Goal: Task Accomplishment & Management: Manage account settings

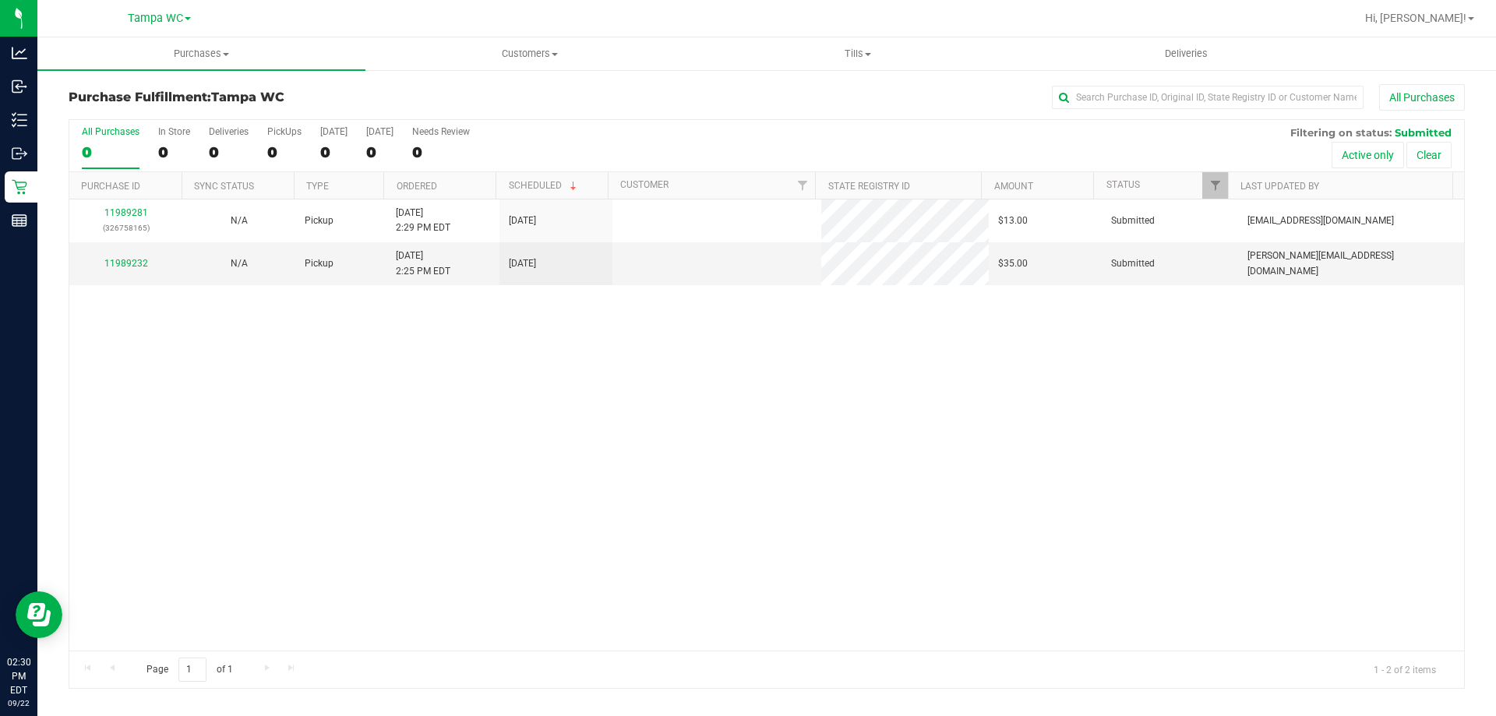
click at [115, 140] on label "All Purchases 0" at bounding box center [111, 147] width 58 height 43
click at [0, 0] on input "All Purchases 0" at bounding box center [0, 0] width 0 height 0
click at [115, 140] on label "All Purchases 2" at bounding box center [111, 147] width 58 height 43
click at [0, 0] on input "All Purchases 2" at bounding box center [0, 0] width 0 height 0
click at [119, 150] on div "2" at bounding box center [111, 152] width 58 height 18
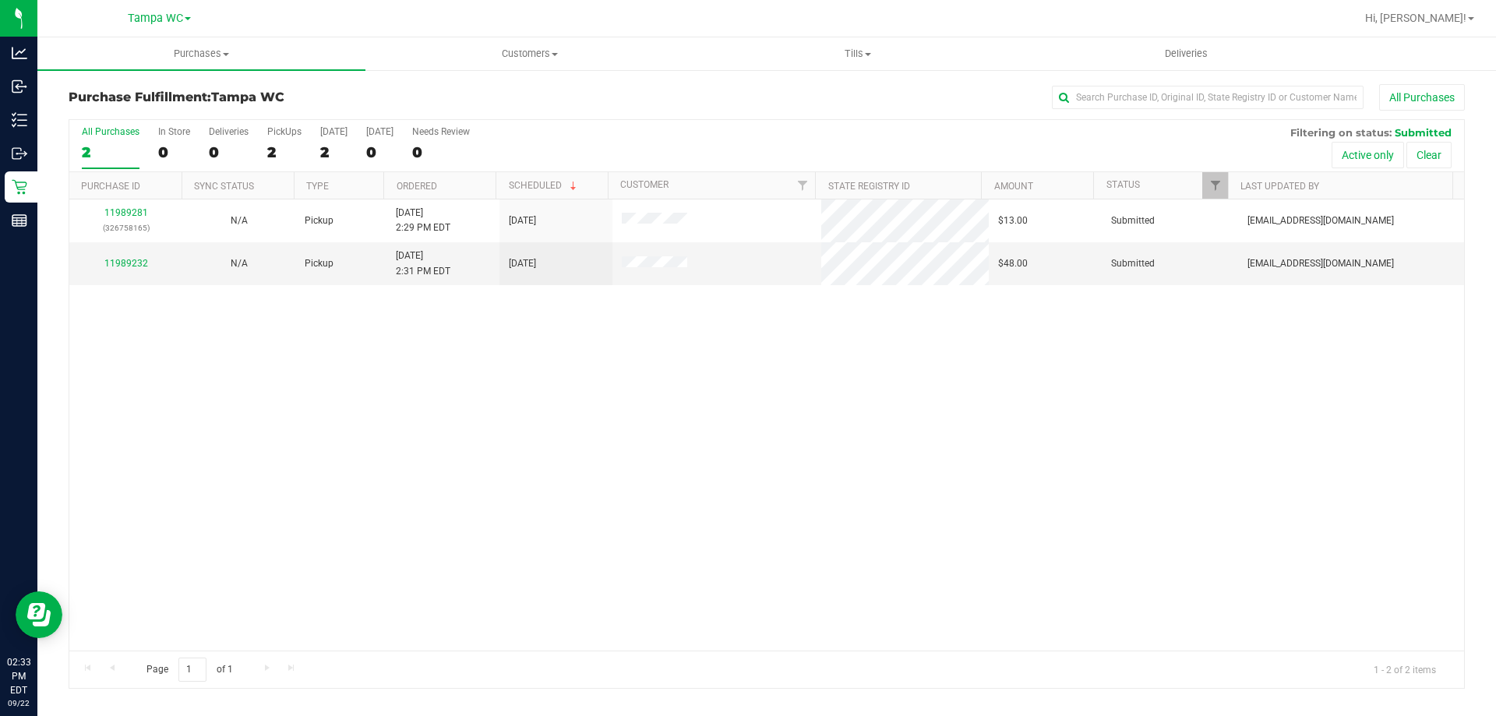
click at [0, 0] on input "All Purchases 2" at bounding box center [0, 0] width 0 height 0
click at [119, 149] on div "2" at bounding box center [111, 152] width 58 height 18
click at [0, 0] on input "All Purchases 2" at bounding box center [0, 0] width 0 height 0
click at [119, 149] on div "2" at bounding box center [111, 152] width 58 height 18
click at [0, 0] on input "All Purchases 2" at bounding box center [0, 0] width 0 height 0
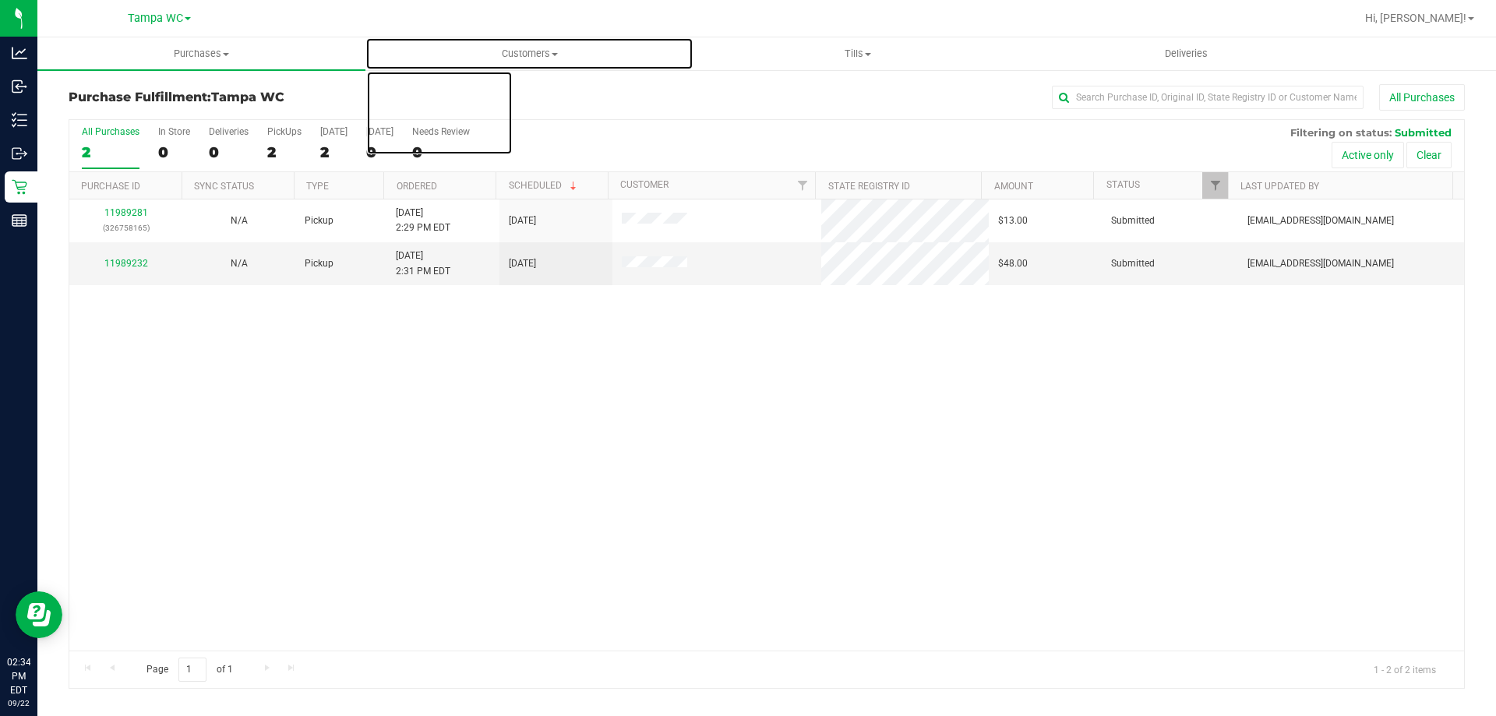
drag, startPoint x: 403, startPoint y: 38, endPoint x: 421, endPoint y: 439, distance: 400.9
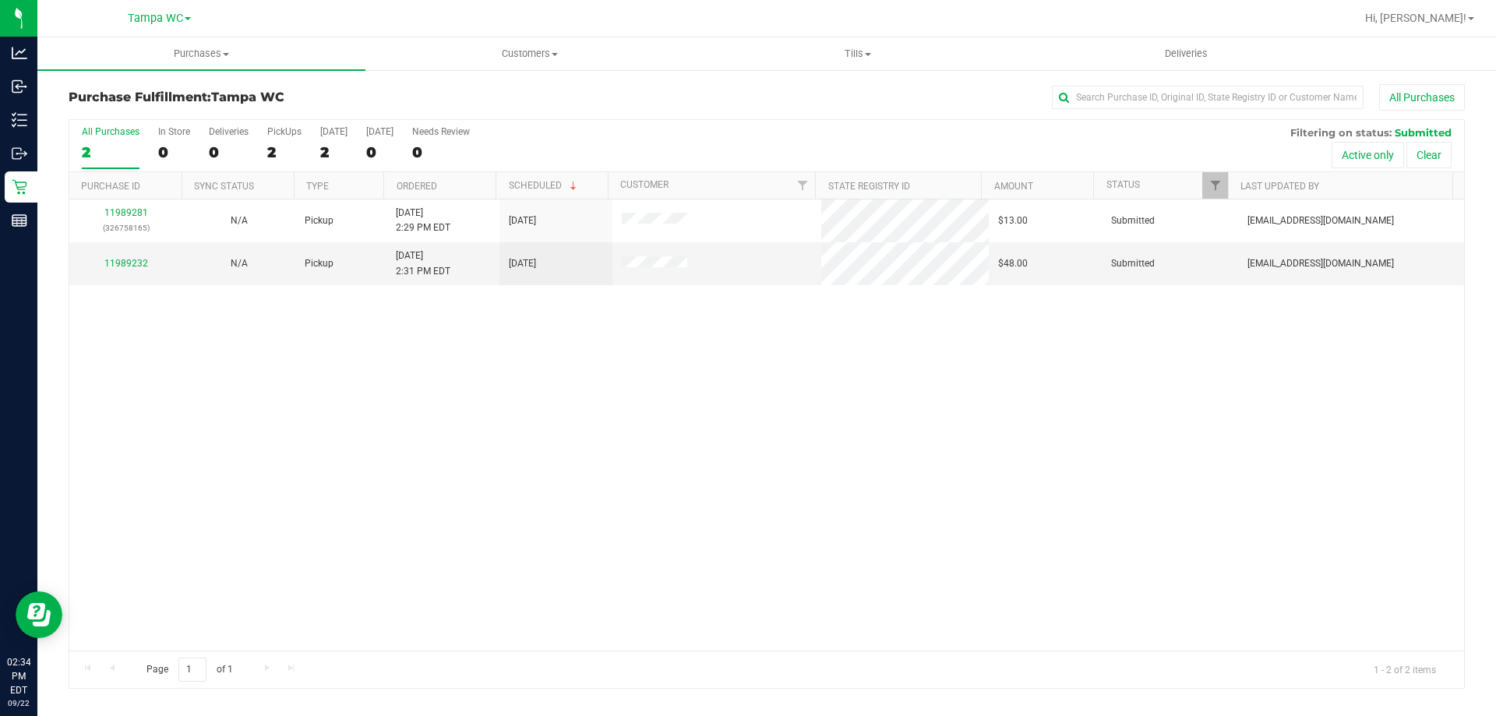
click at [471, 534] on div "11989281 (326758165) N/A Pickup [DATE] 2:29 PM EDT 9/22/2025 $13.00 Submitted […" at bounding box center [766, 424] width 1395 height 451
click at [97, 162] on label "All Purchases 2" at bounding box center [111, 147] width 58 height 43
click at [0, 0] on input "All Purchases 2" at bounding box center [0, 0] width 0 height 0
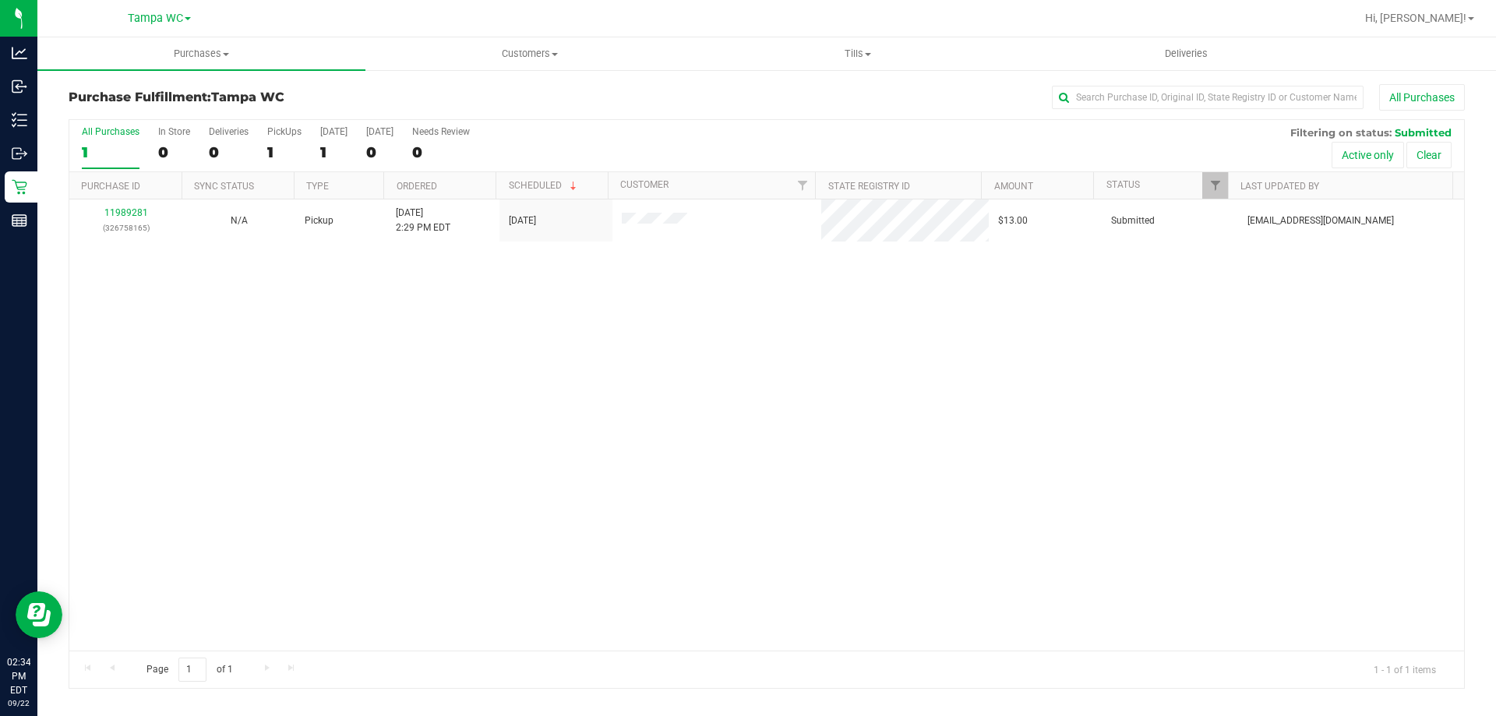
click at [100, 145] on div "1" at bounding box center [111, 152] width 58 height 18
click at [0, 0] on input "All Purchases 1" at bounding box center [0, 0] width 0 height 0
click at [100, 145] on div "1" at bounding box center [111, 152] width 58 height 18
click at [0, 0] on input "All Purchases 1" at bounding box center [0, 0] width 0 height 0
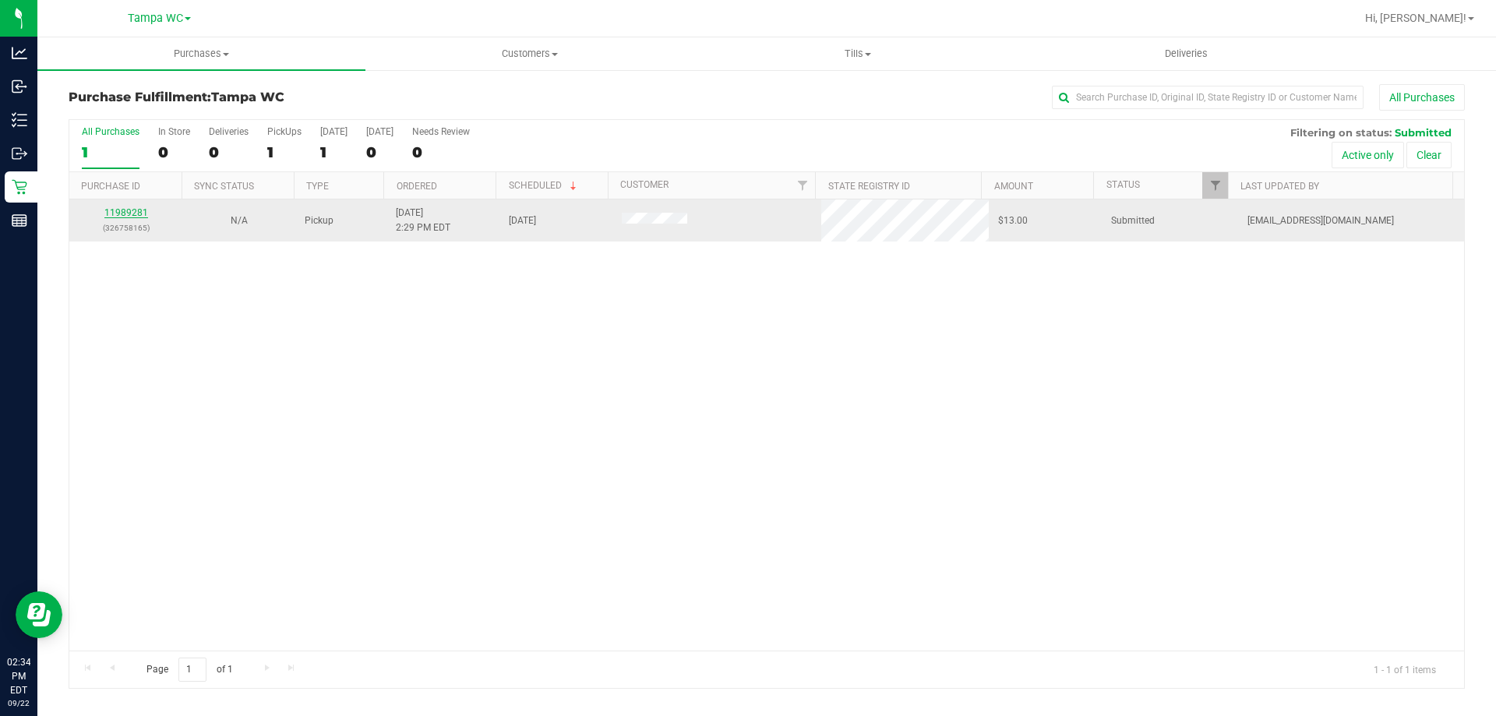
click at [118, 218] on link "11989281" at bounding box center [126, 212] width 44 height 11
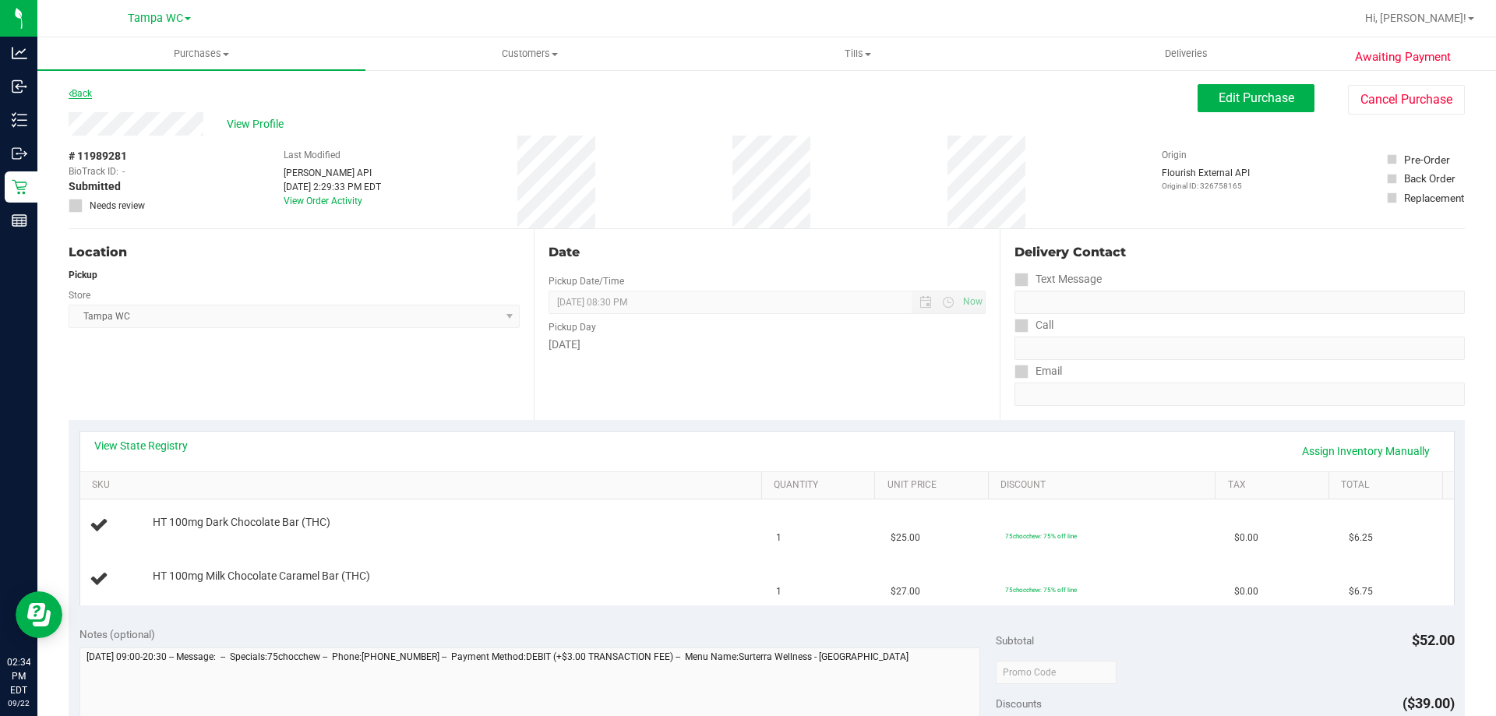
click at [88, 94] on link "Back" at bounding box center [80, 93] width 23 height 11
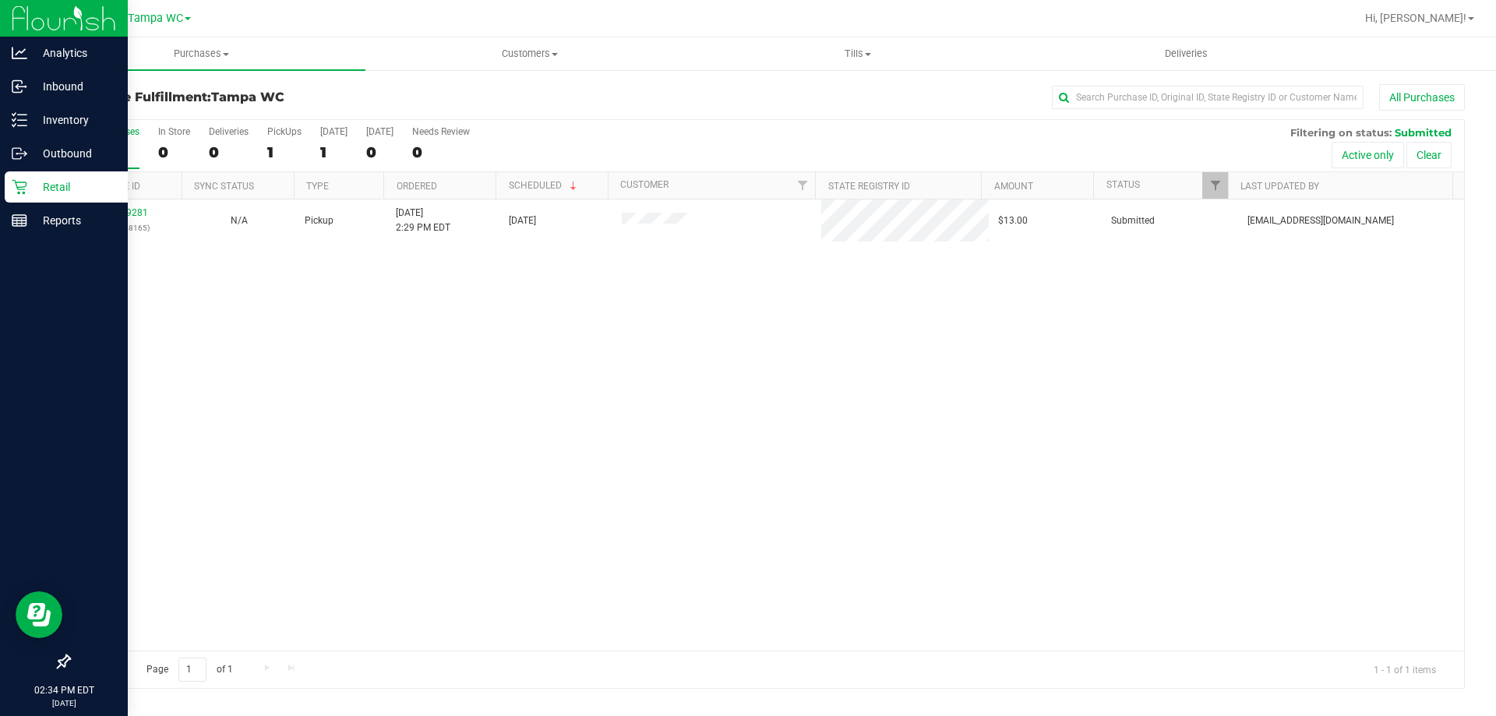
click at [23, 191] on icon at bounding box center [20, 187] width 16 height 16
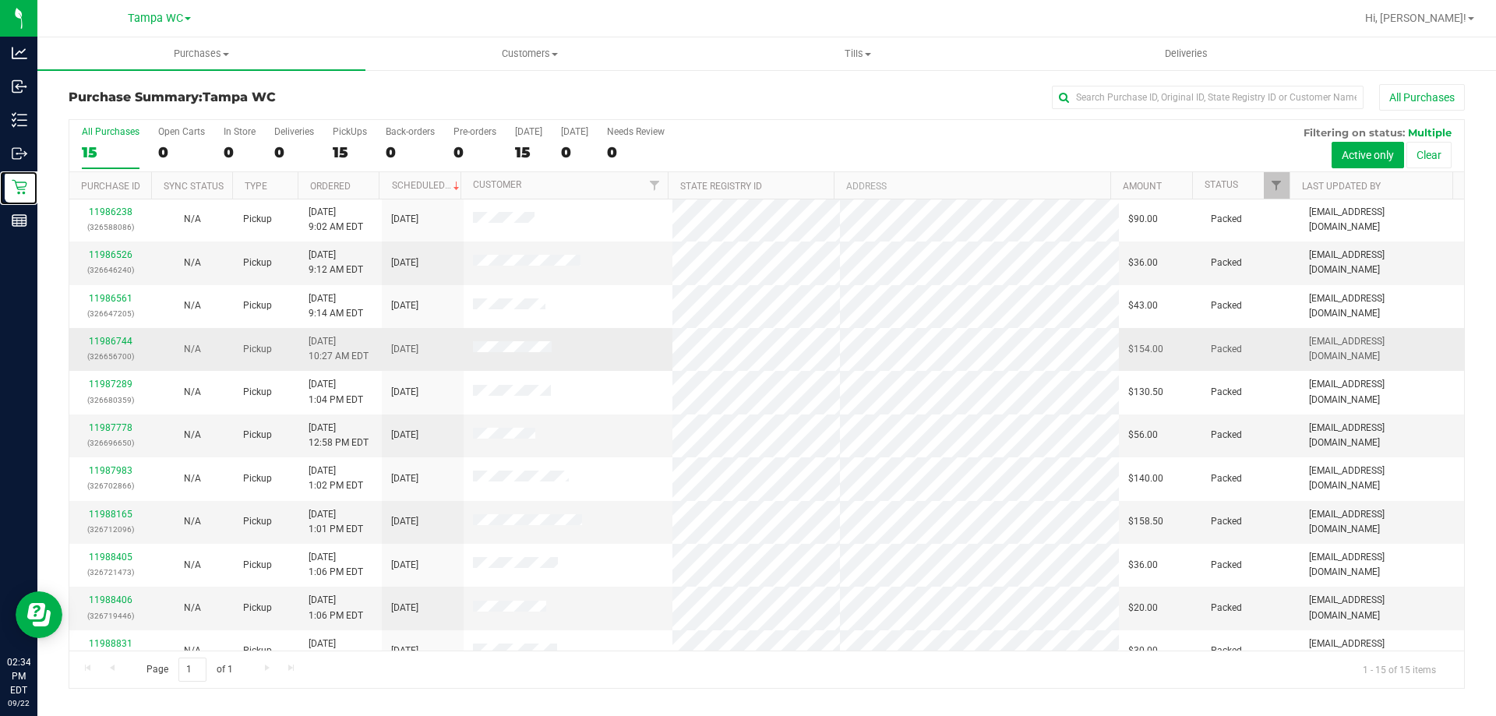
scroll to position [196, 0]
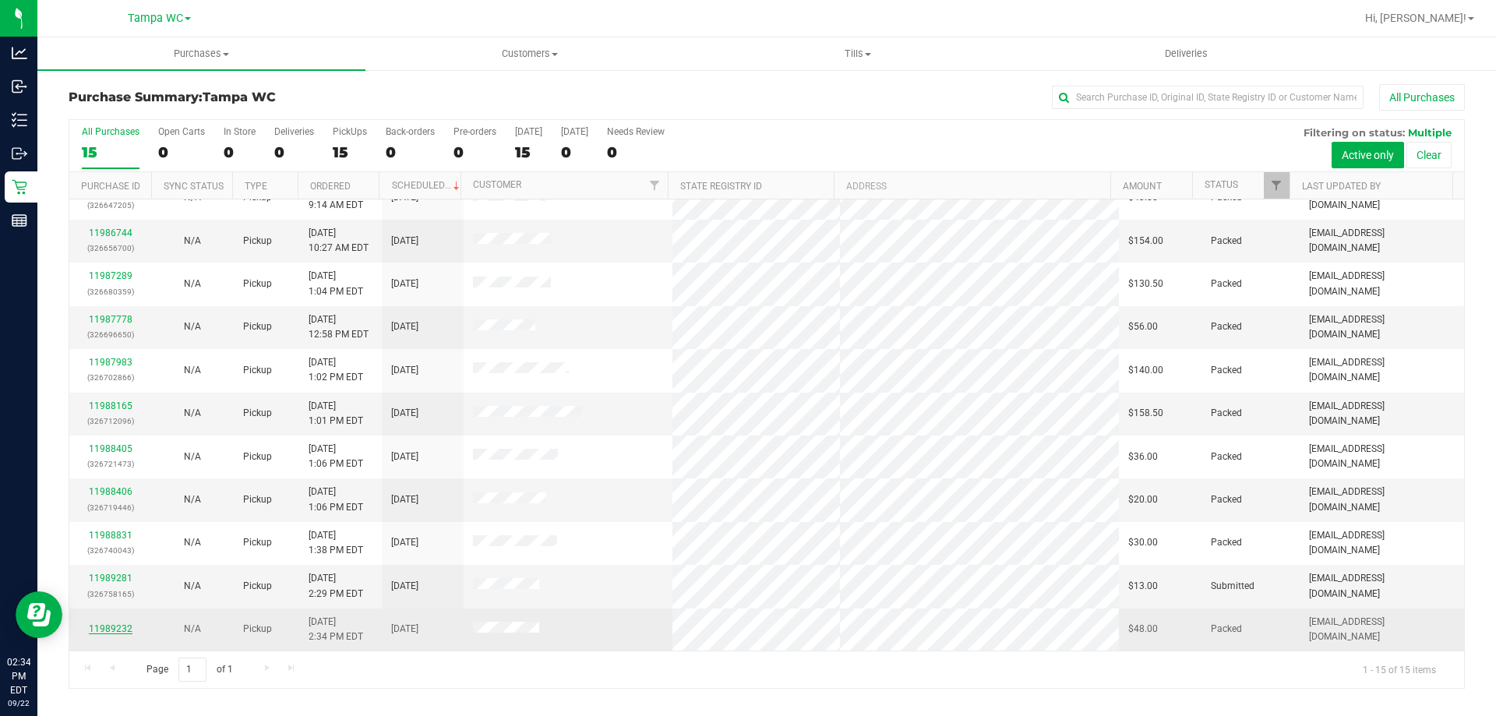
click at [108, 631] on link "11989232" at bounding box center [111, 628] width 44 height 11
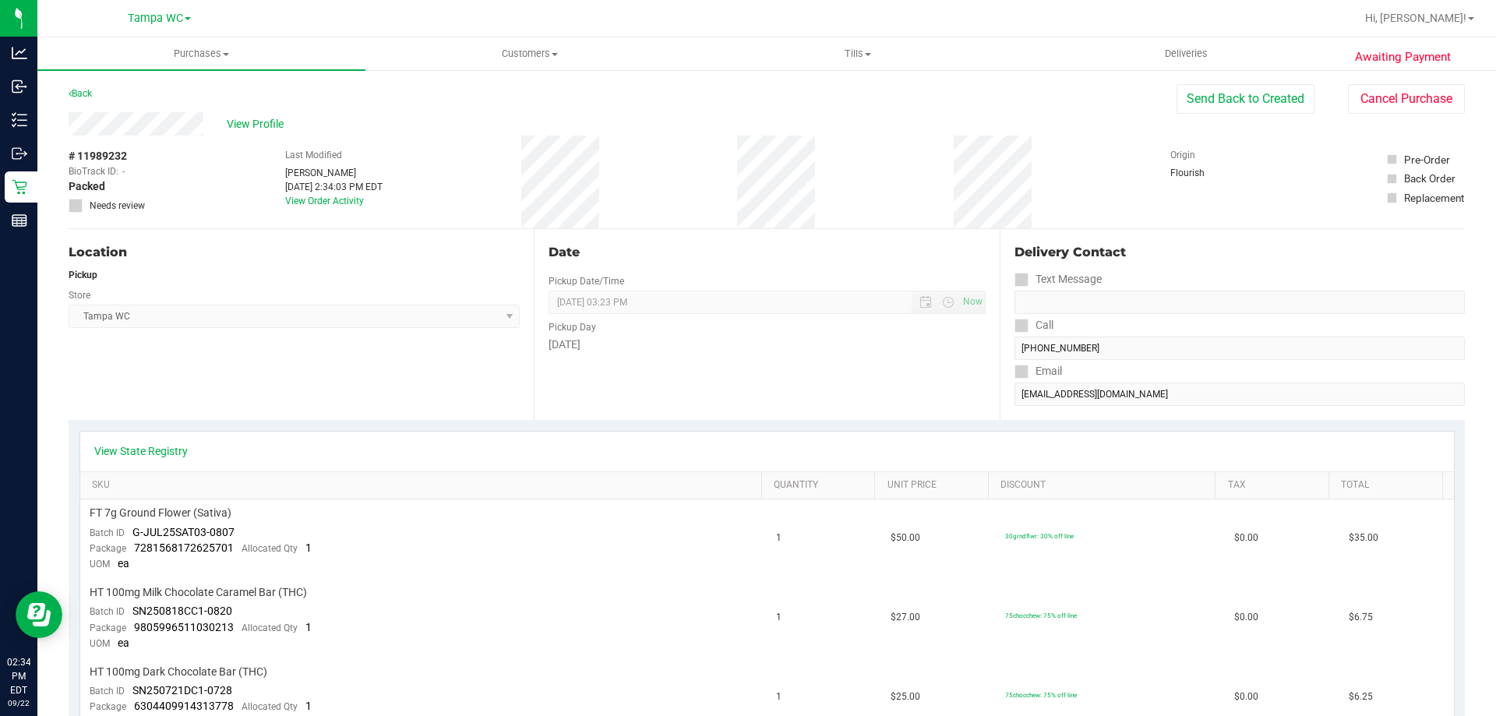
click at [241, 114] on div "View Profile" at bounding box center [623, 123] width 1108 height 23
click at [258, 120] on span "View Profile" at bounding box center [258, 124] width 62 height 16
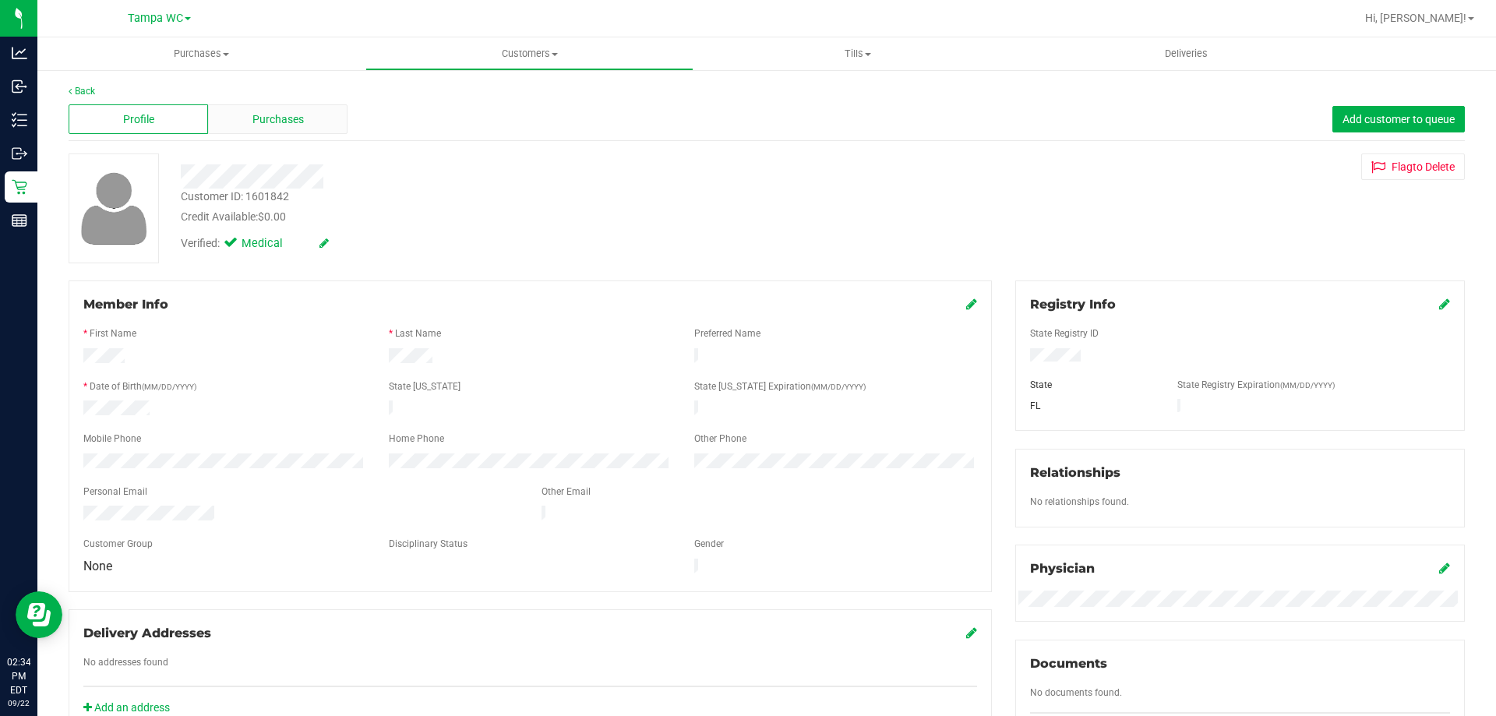
click at [263, 109] on div "Purchases" at bounding box center [277, 119] width 139 height 30
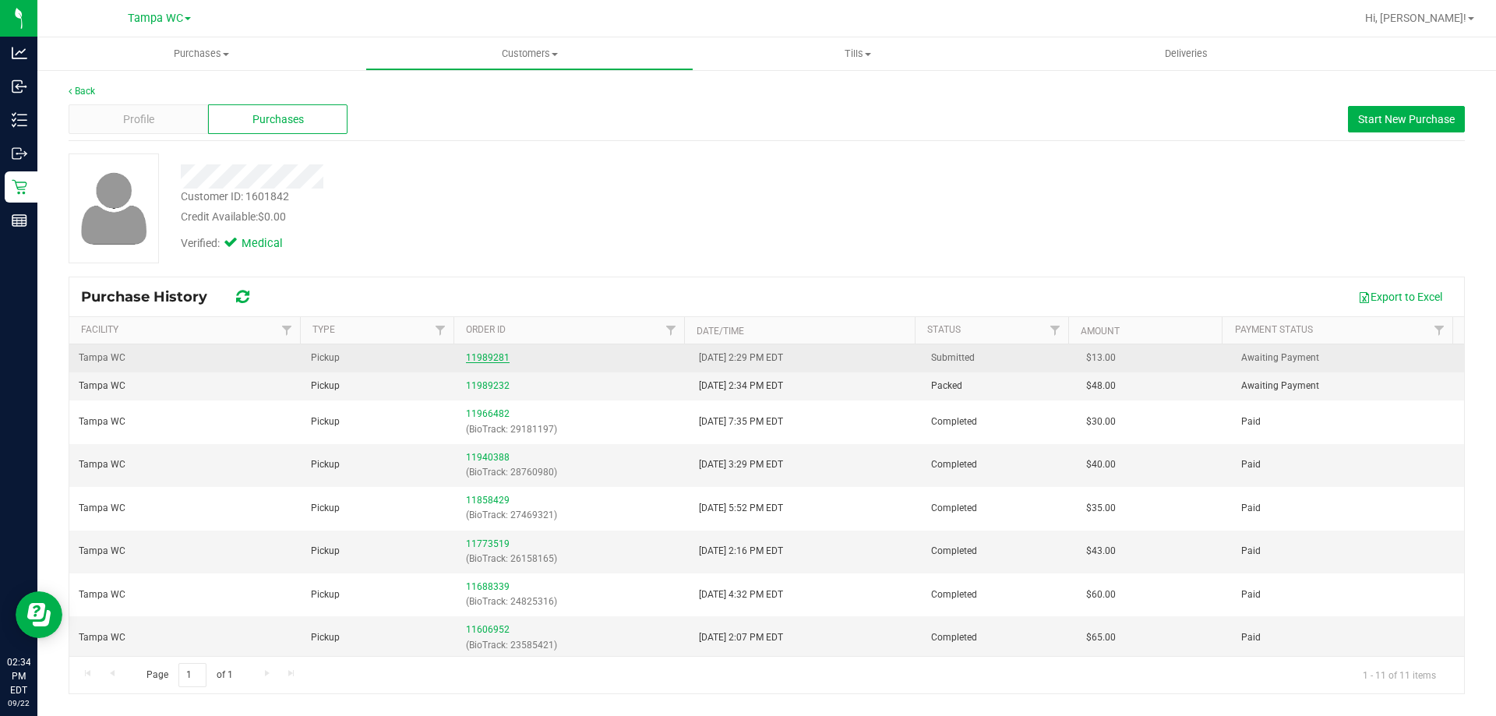
click at [475, 358] on link "11989281" at bounding box center [488, 357] width 44 height 11
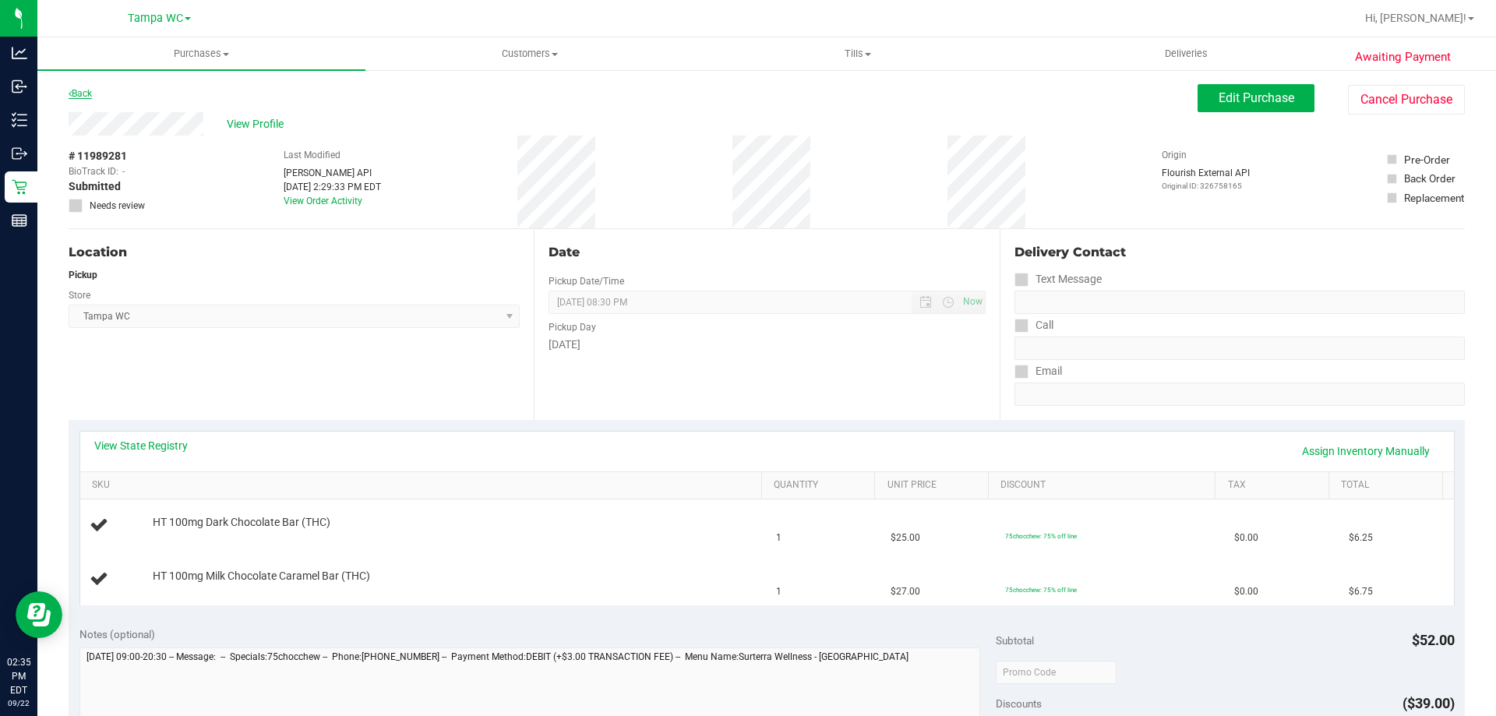
click at [86, 94] on link "Back" at bounding box center [80, 93] width 23 height 11
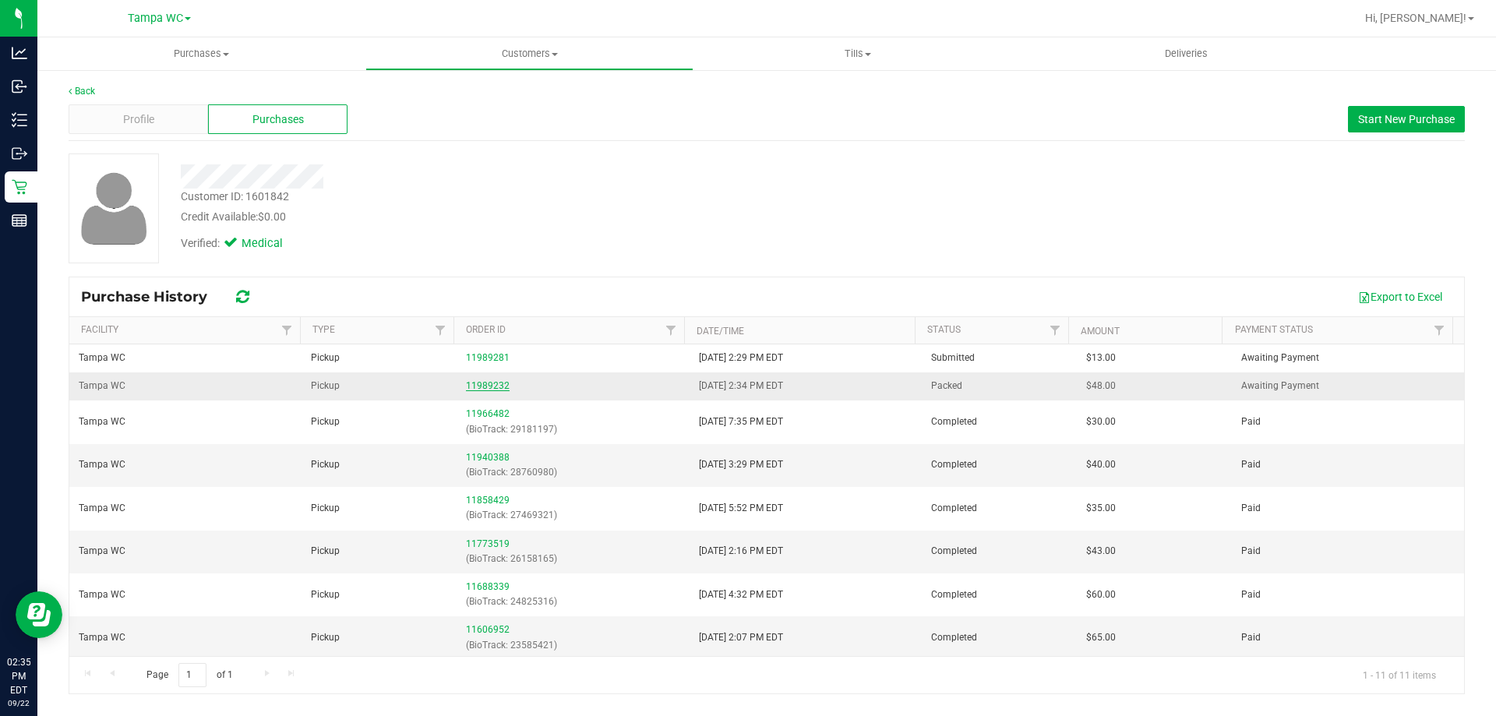
click at [489, 380] on link "11989232" at bounding box center [488, 385] width 44 height 11
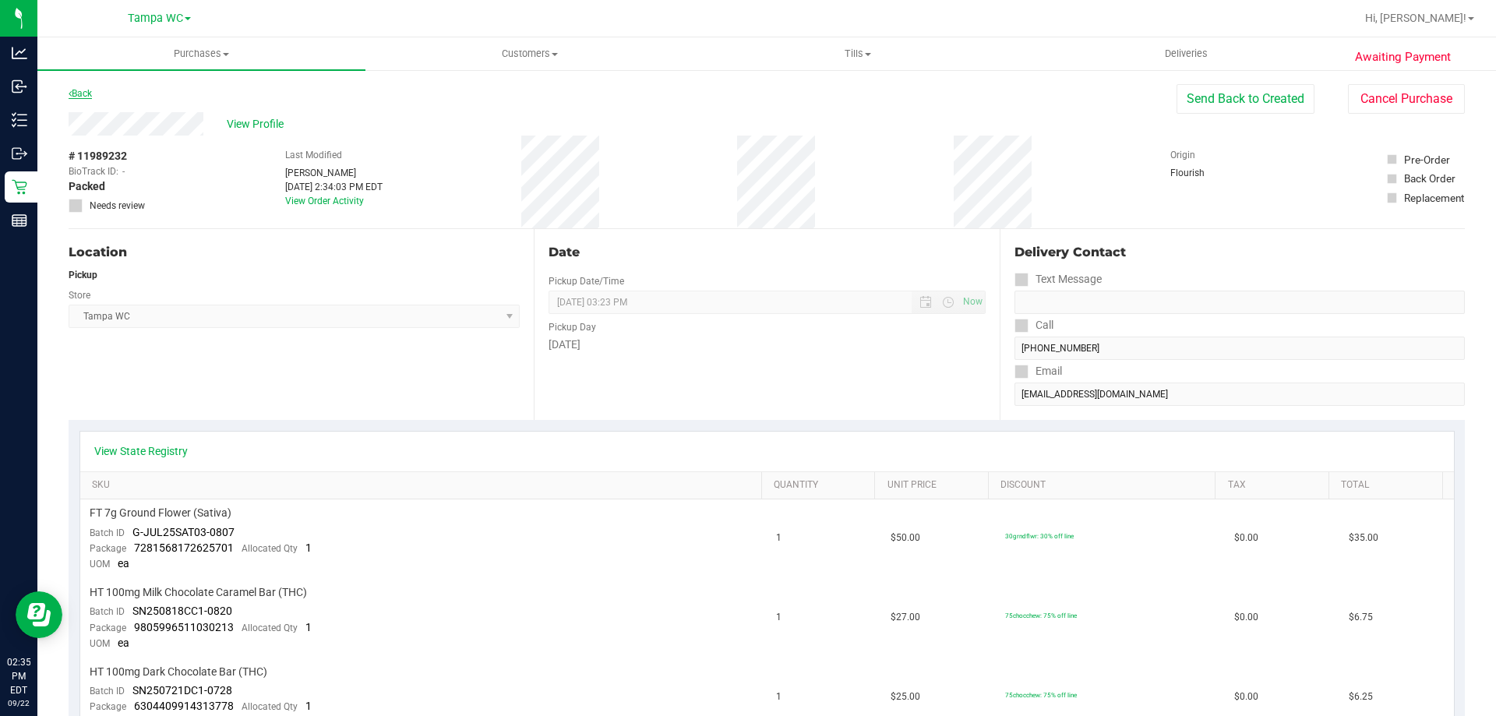
click at [87, 94] on link "Back" at bounding box center [80, 93] width 23 height 11
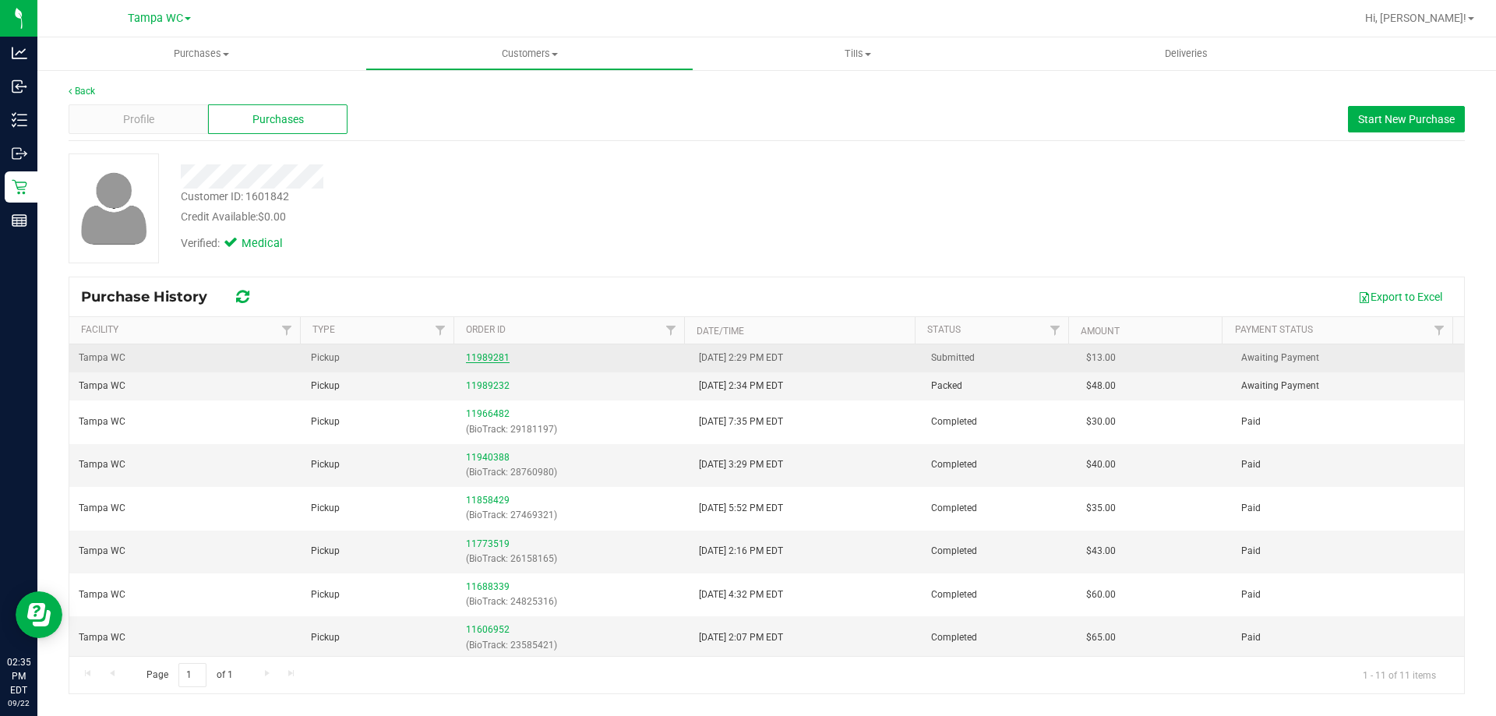
click at [470, 352] on link "11989281" at bounding box center [488, 357] width 44 height 11
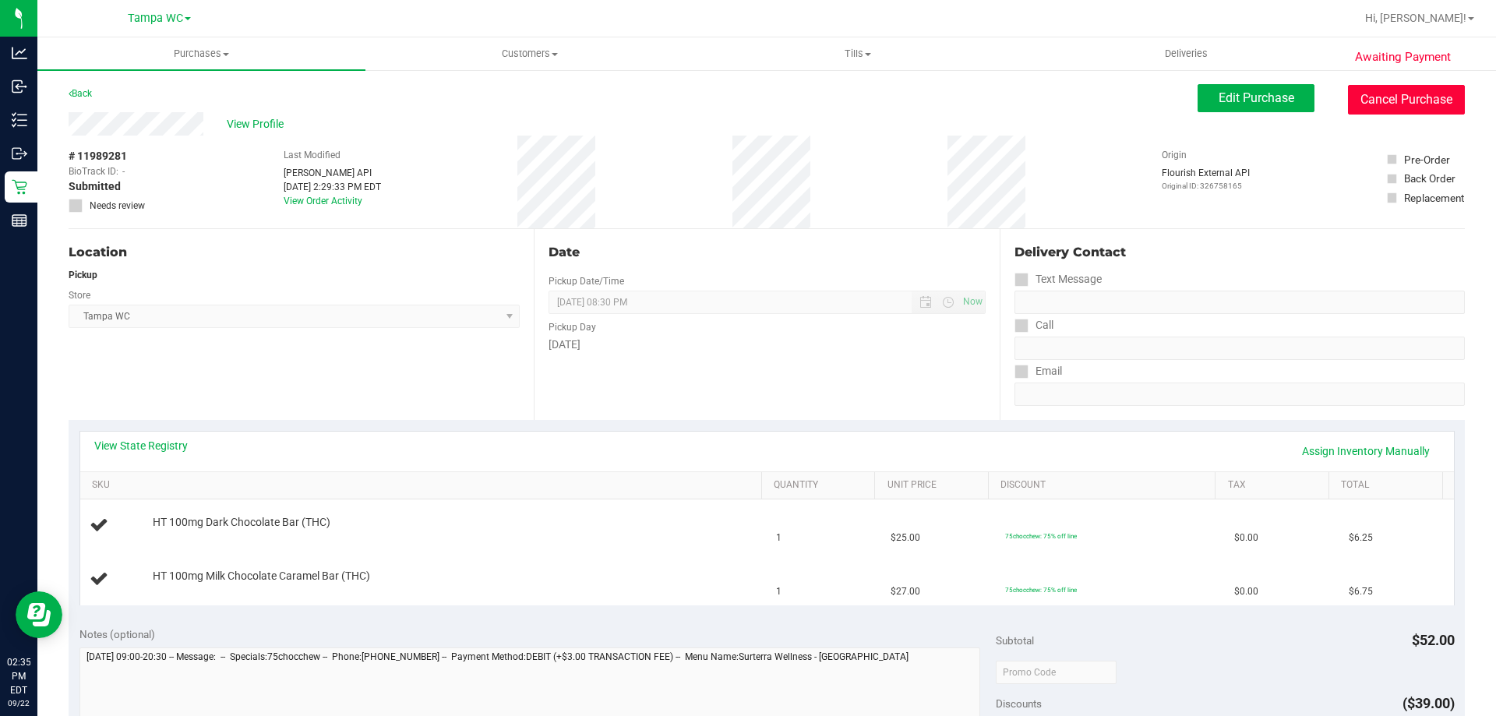
click at [1348, 93] on button "Cancel Purchase" at bounding box center [1406, 100] width 117 height 30
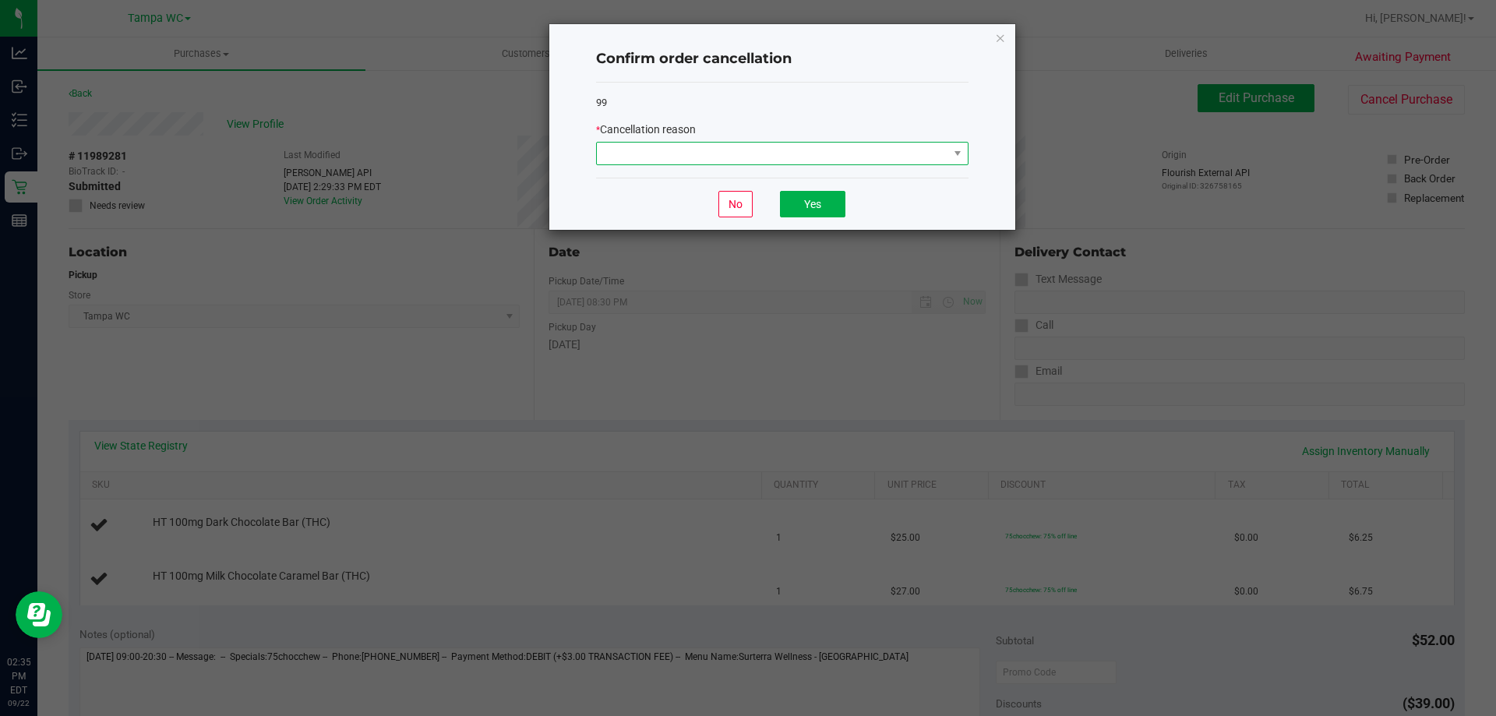
click at [712, 155] on span at bounding box center [772, 154] width 351 height 22
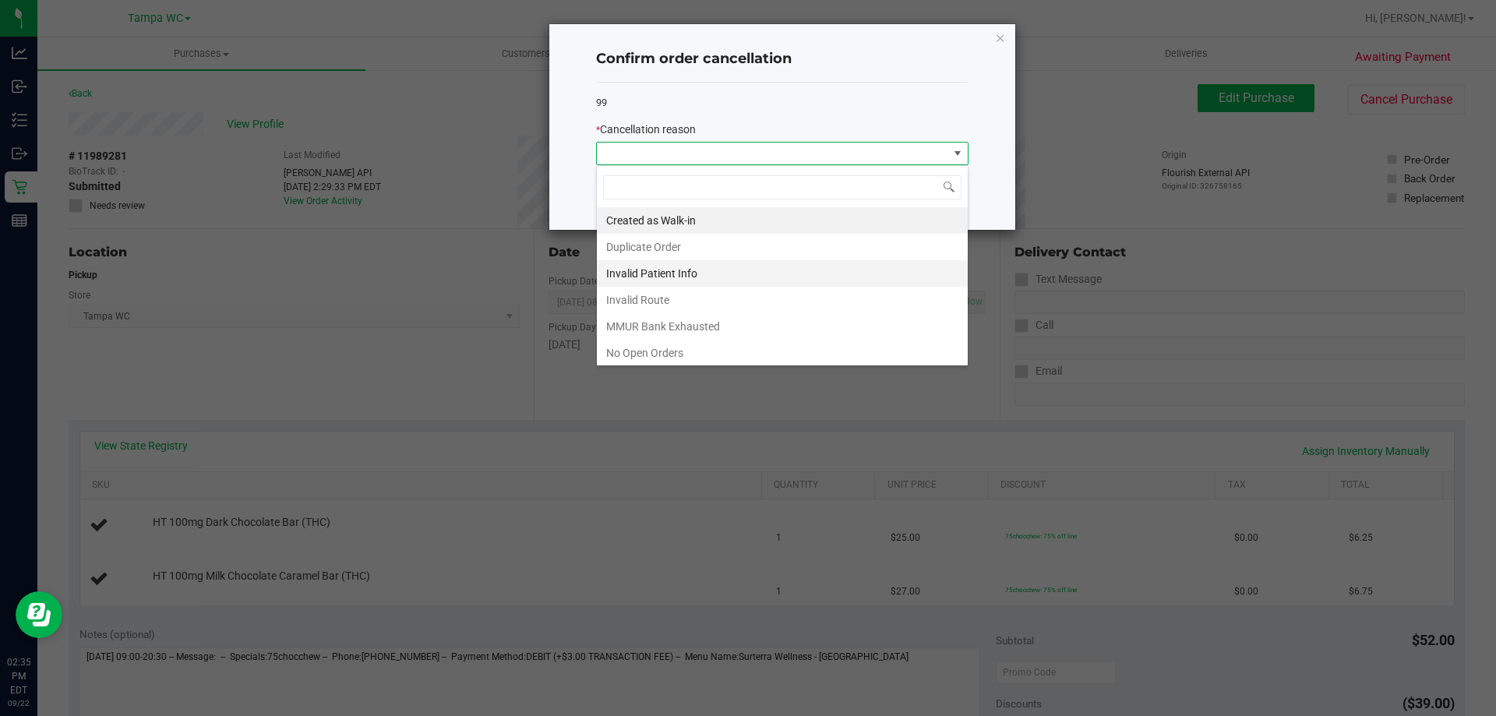
scroll to position [23, 372]
click at [693, 256] on li "Duplicate Order" at bounding box center [782, 247] width 371 height 26
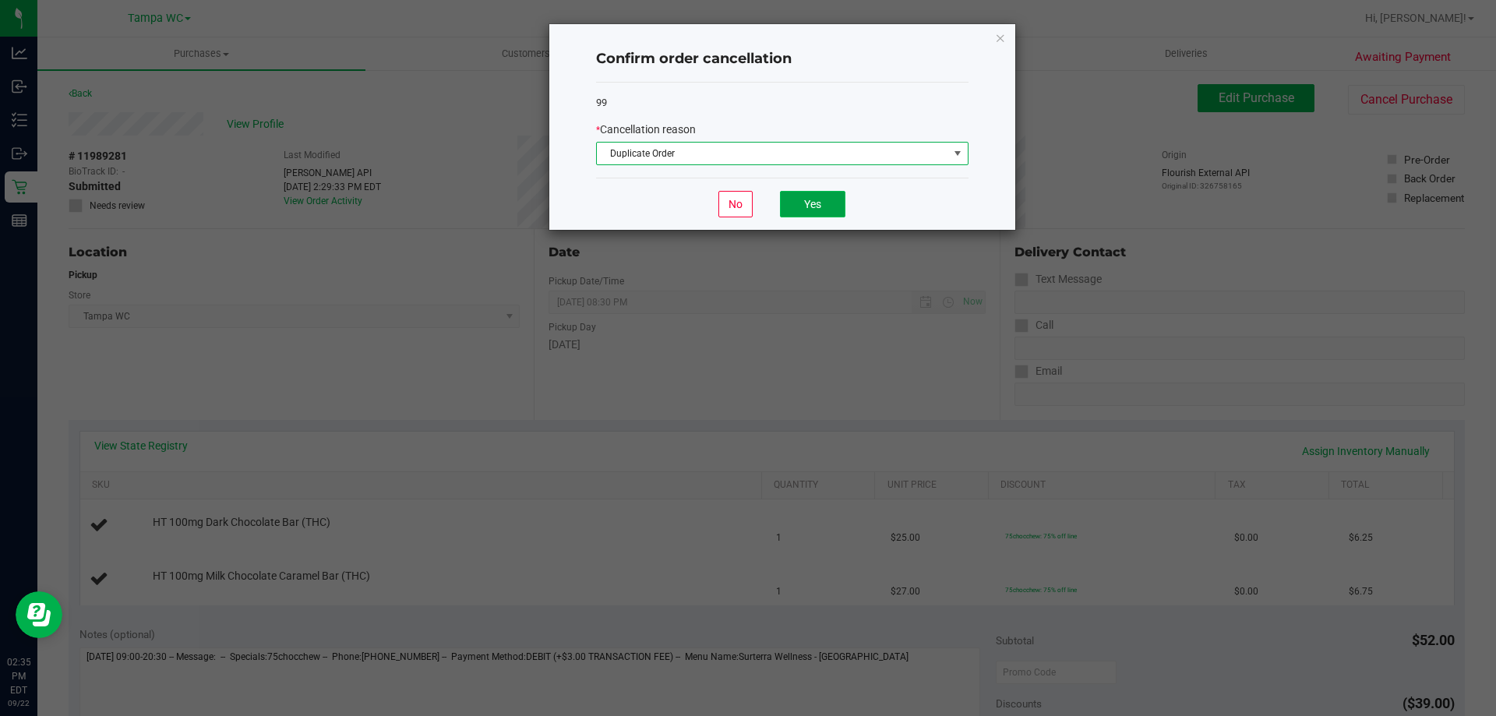
click at [816, 199] on button "Yes" at bounding box center [812, 204] width 65 height 26
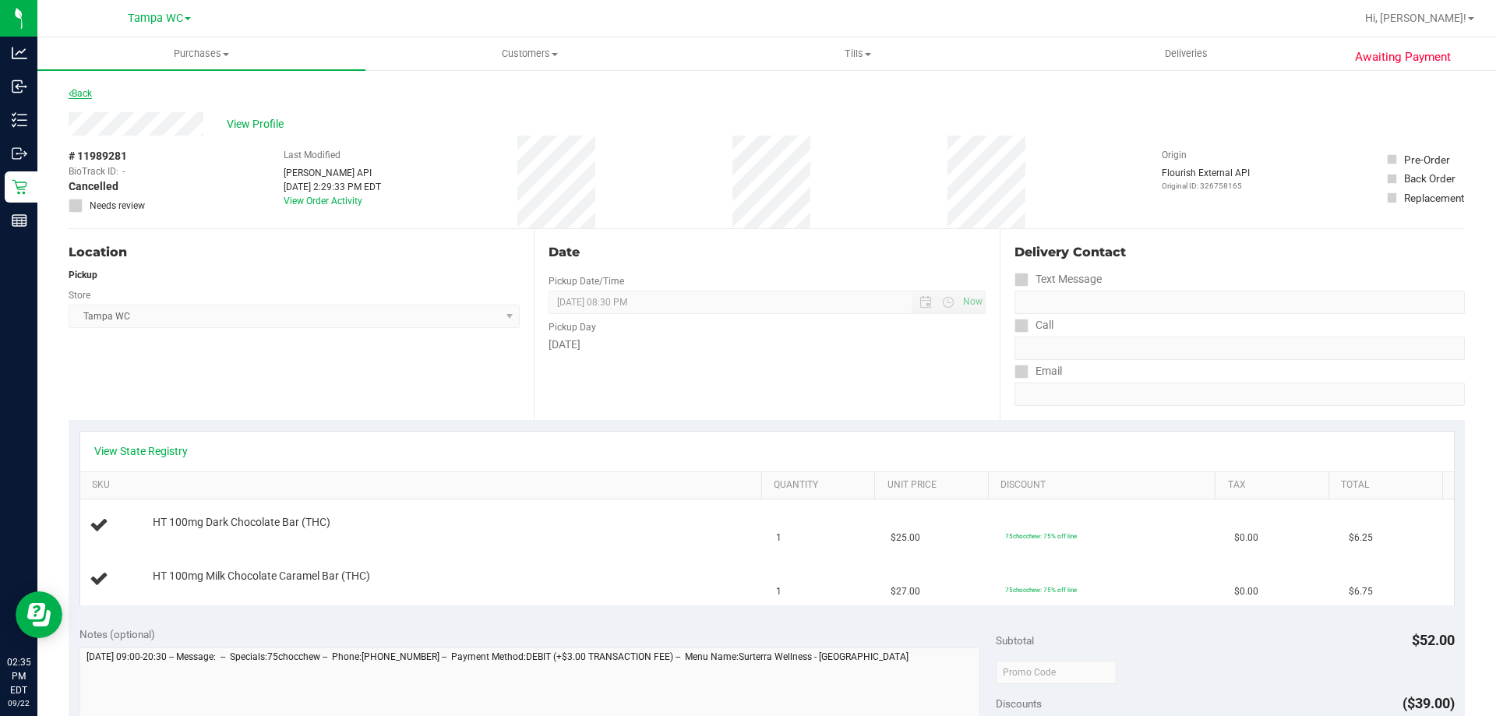
click at [86, 95] on link "Back" at bounding box center [80, 93] width 23 height 11
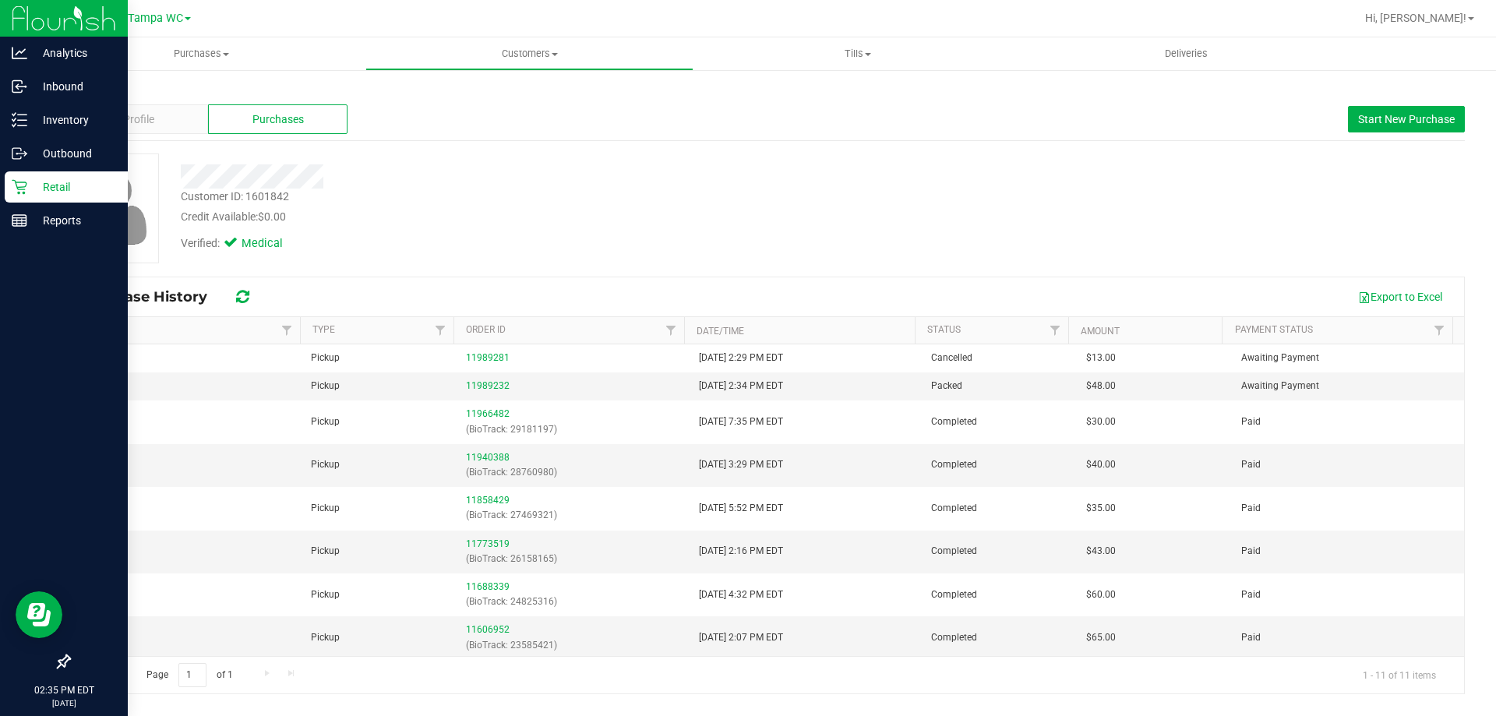
click at [30, 196] on p "Retail" at bounding box center [74, 187] width 94 height 19
